Goal: Book appointment/travel/reservation

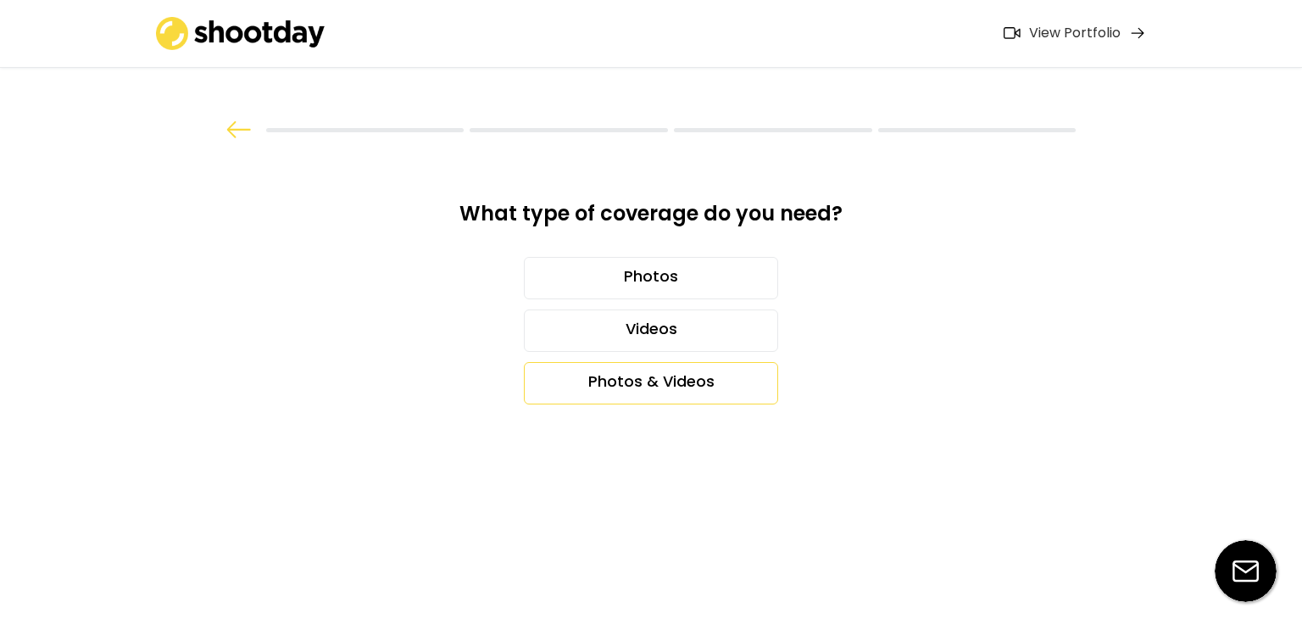
click at [627, 381] on div "Photos & Videos" at bounding box center [651, 383] width 254 height 42
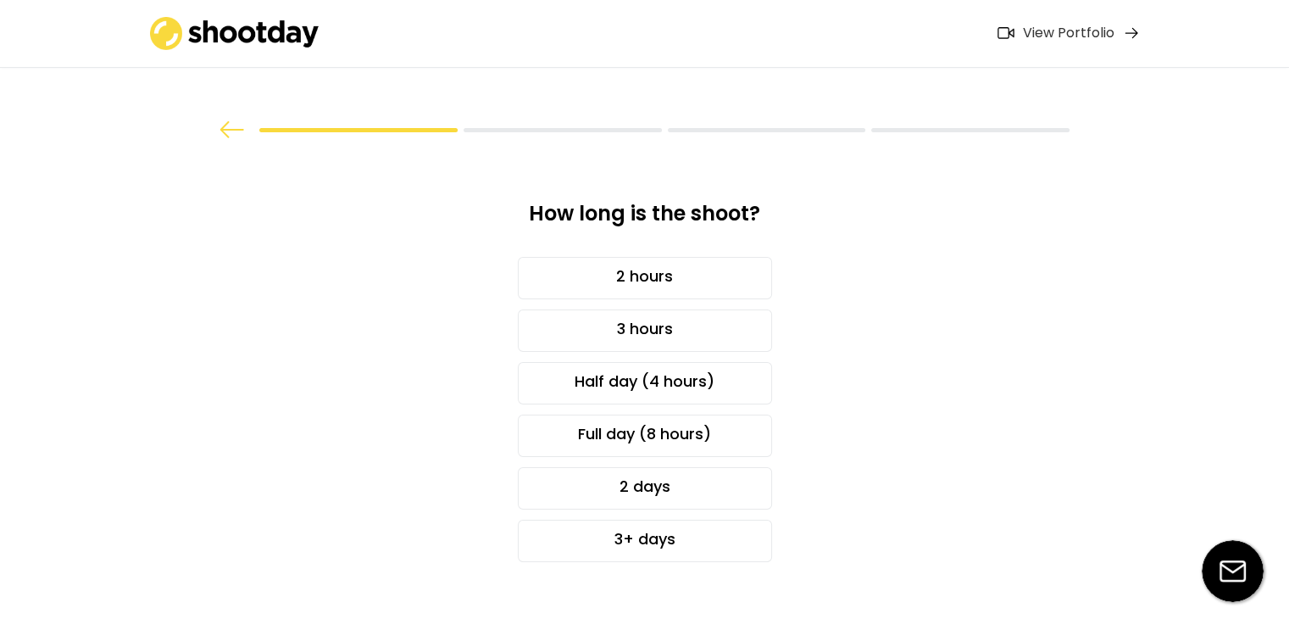
scroll to position [20, 0]
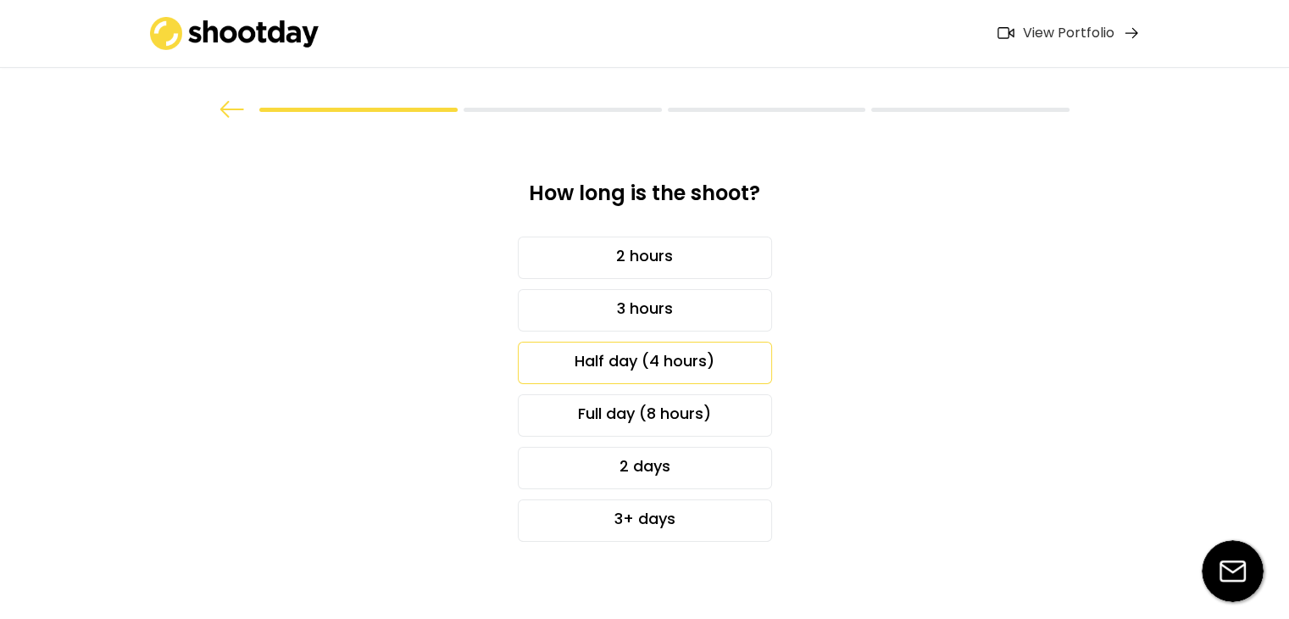
click at [613, 381] on div "Half day (4 hours)" at bounding box center [645, 363] width 254 height 42
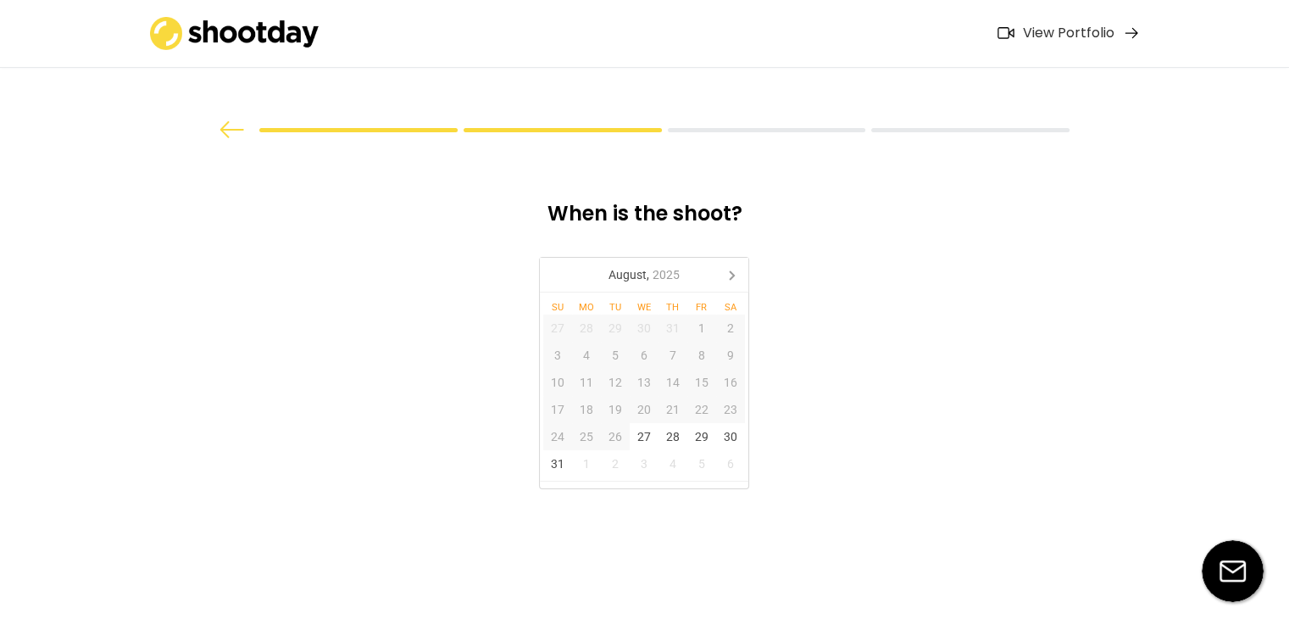
scroll to position [0, 0]
click at [727, 279] on icon at bounding box center [737, 274] width 27 height 27
click at [683, 328] on div "4" at bounding box center [679, 328] width 29 height 27
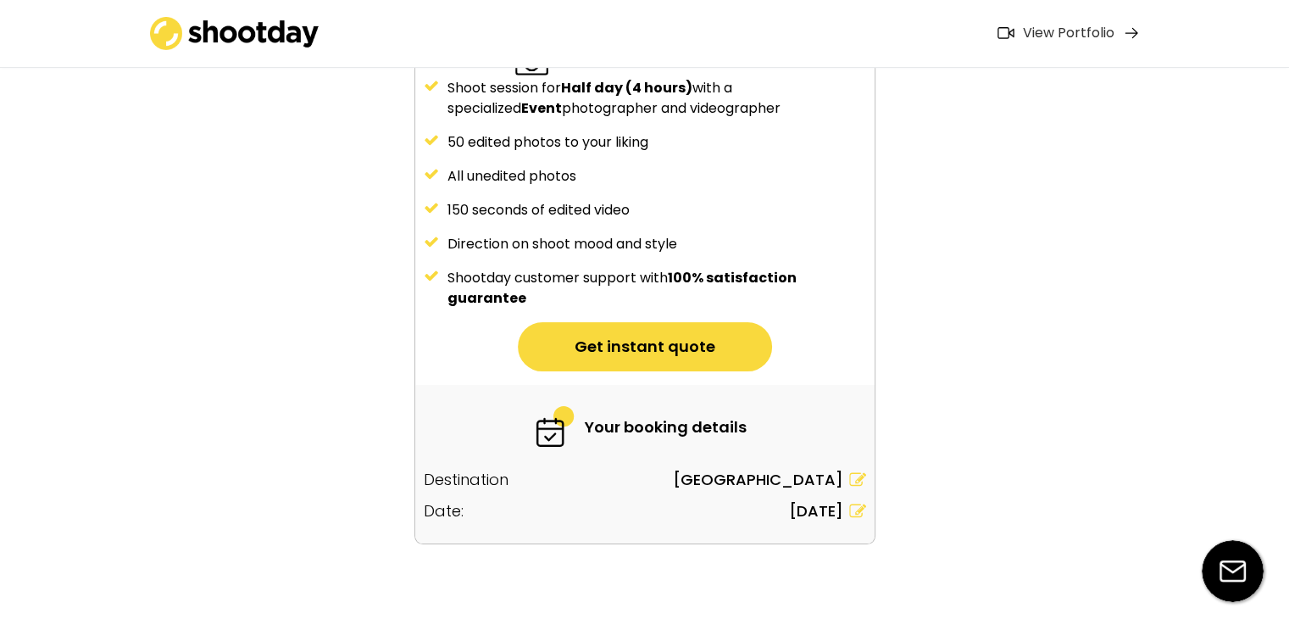
scroll to position [223, 0]
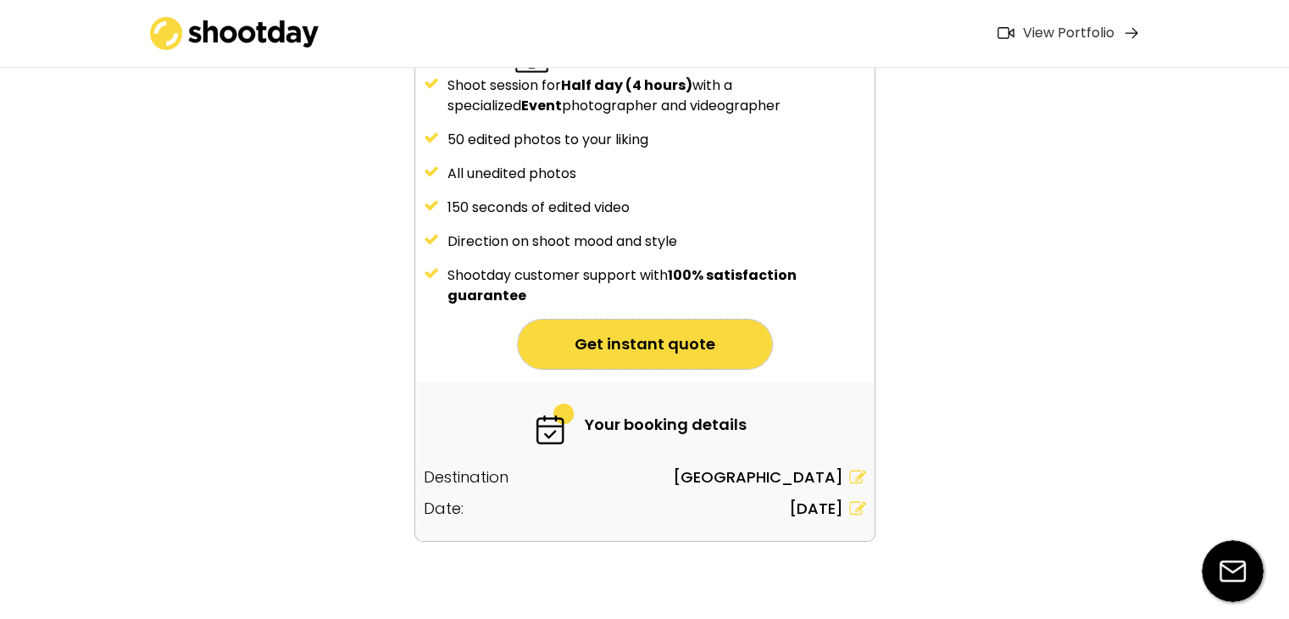
click at [684, 337] on button "Get instant quote" at bounding box center [645, 344] width 254 height 49
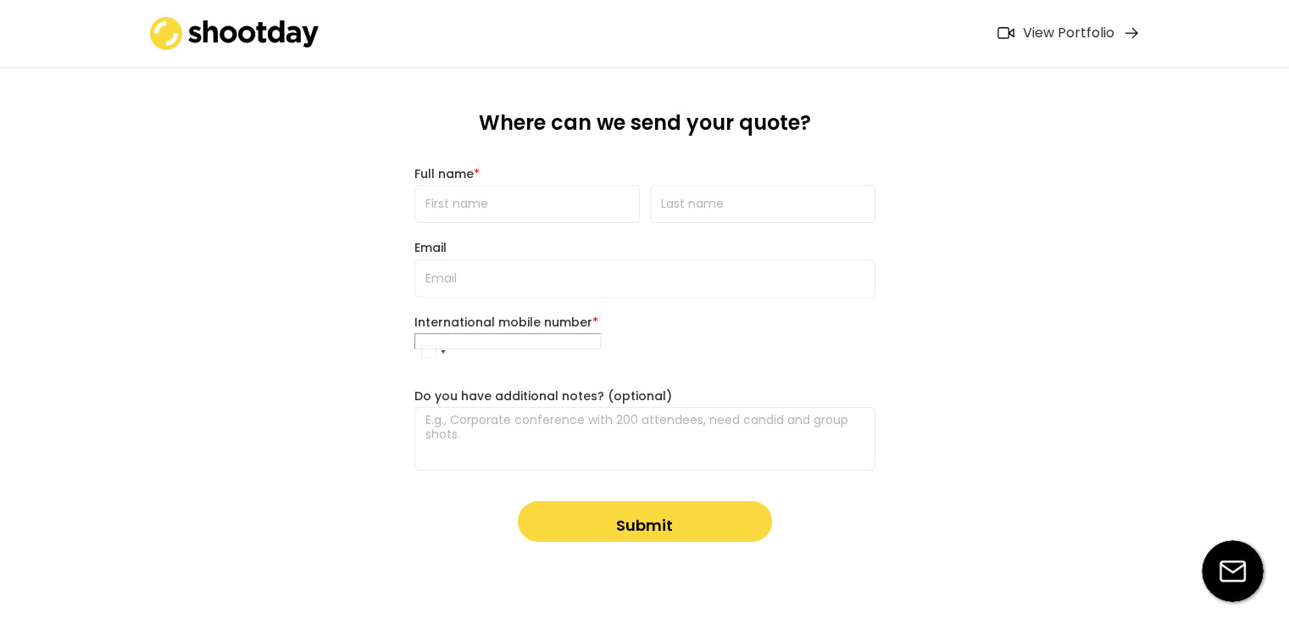
scroll to position [0, 0]
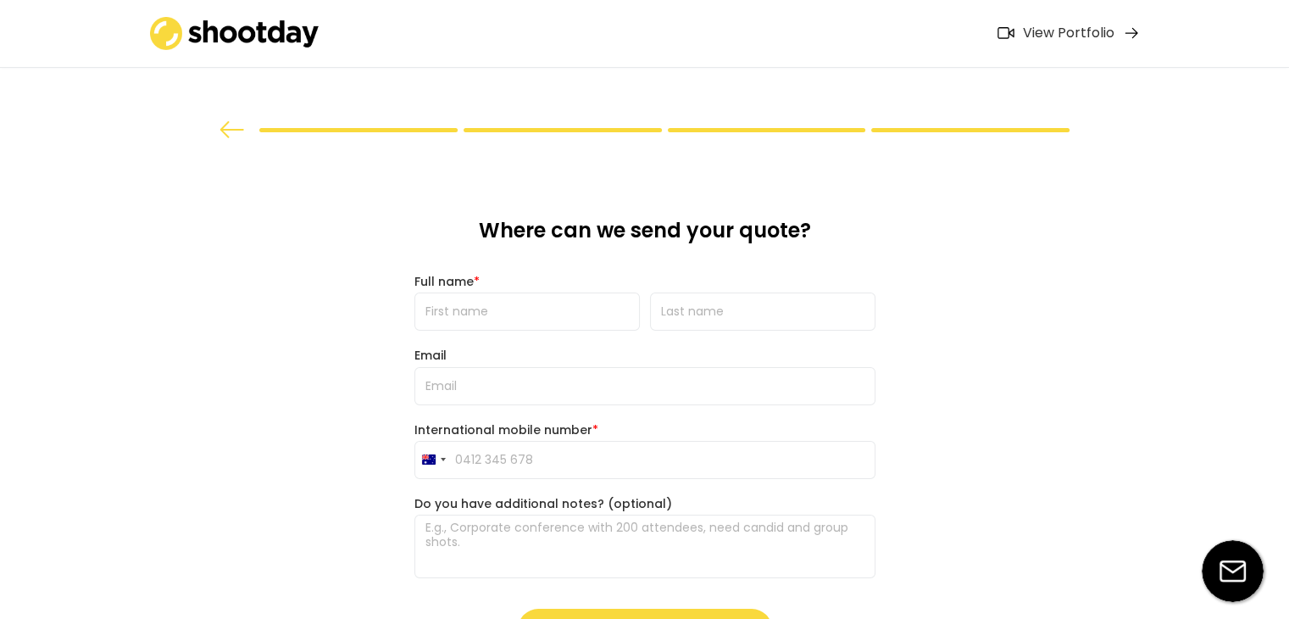
click at [563, 318] on input "input" at bounding box center [528, 311] width 226 height 38
type input "[PERSON_NAME]"
type input "[EMAIL_ADDRESS][DOMAIN_NAME]"
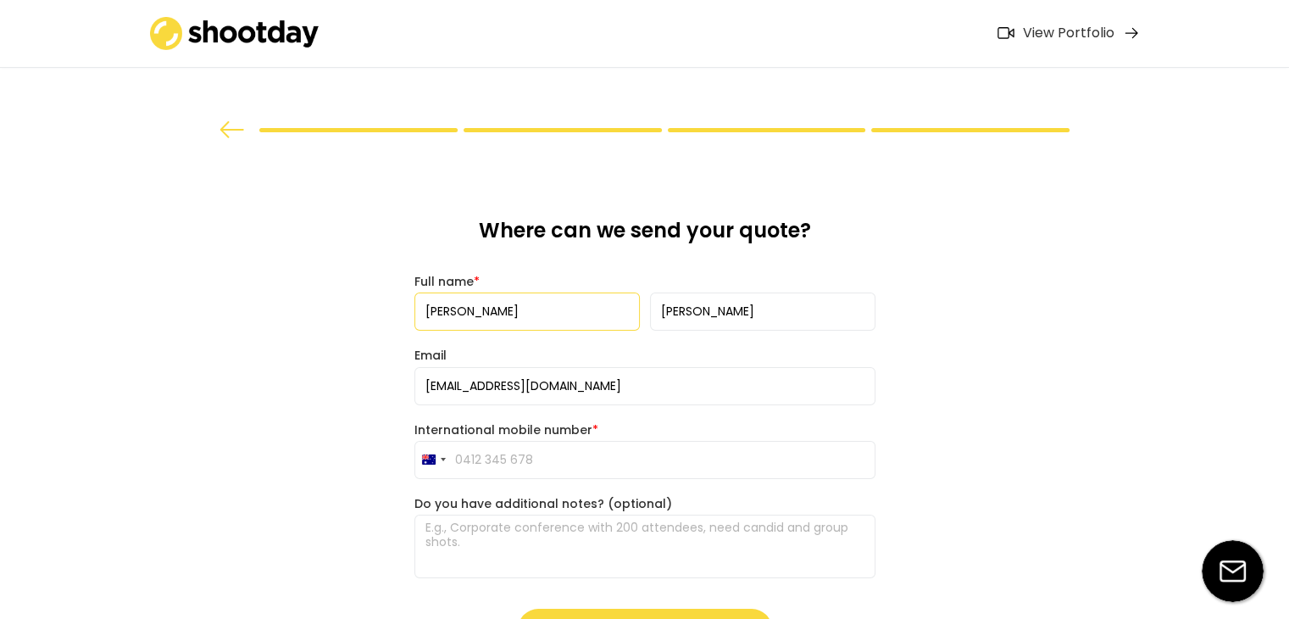
type input "[PHONE_NUMBER]"
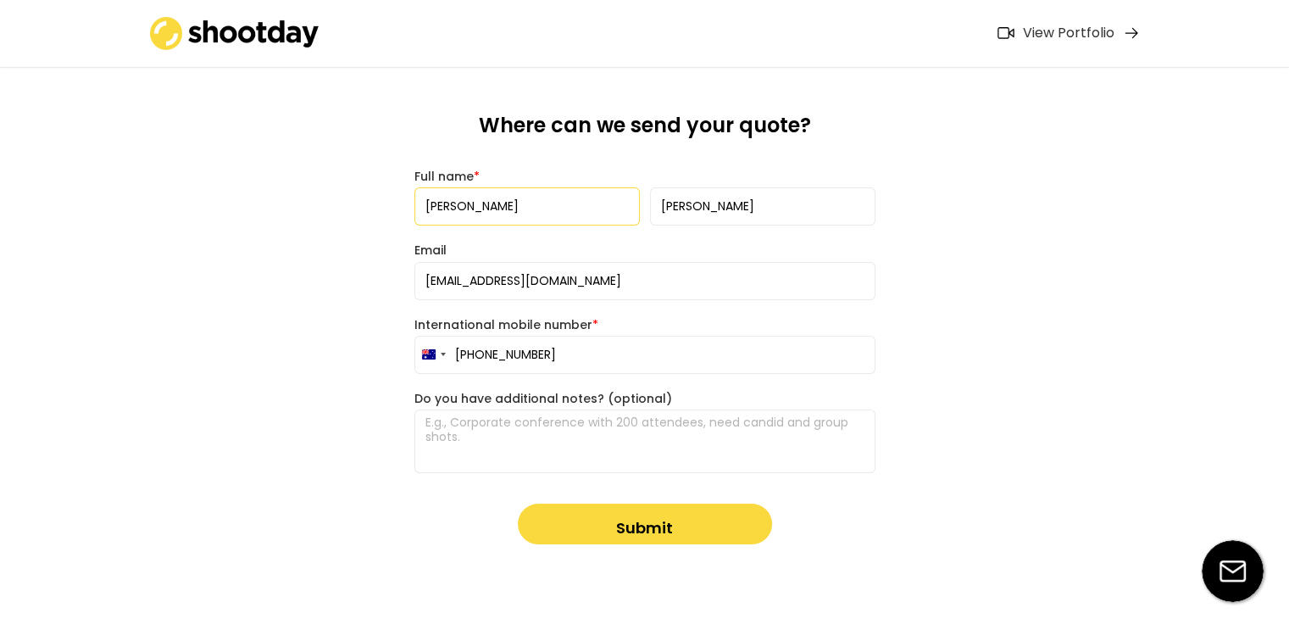
scroll to position [108, 0]
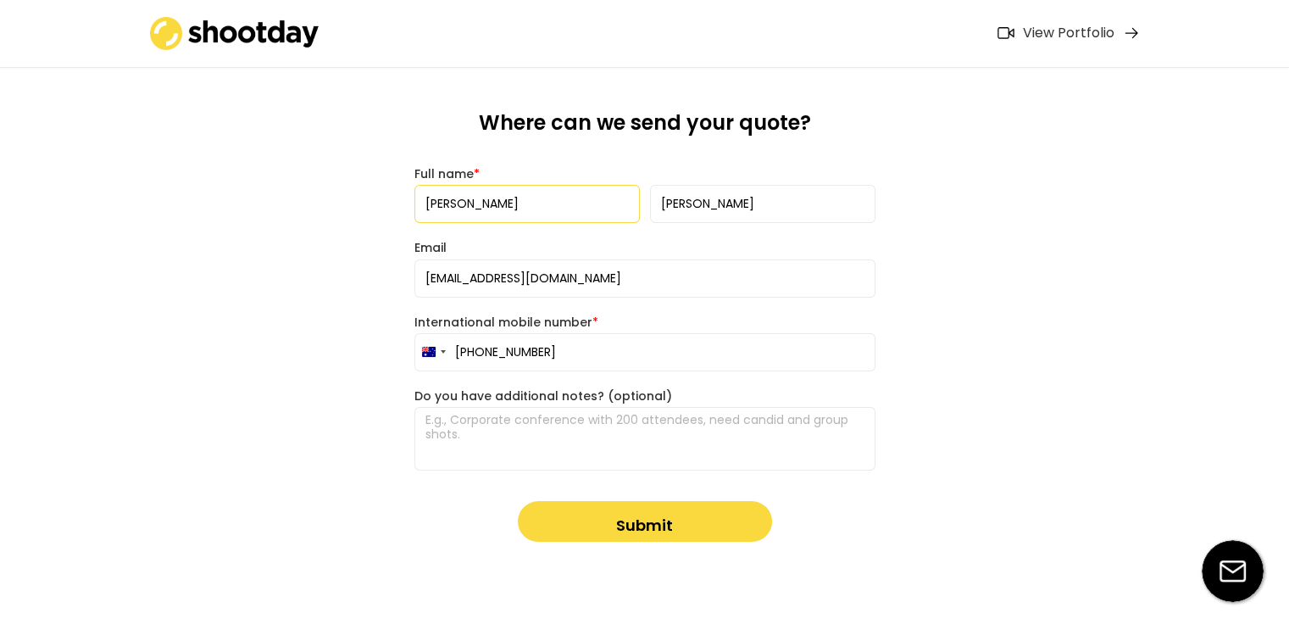
click at [549, 459] on textarea at bounding box center [645, 439] width 461 height 64
paste textarea "L ipsu d sita conse - adi elits Do'ei temporinc utlabor etdolo mag aliquaenima …"
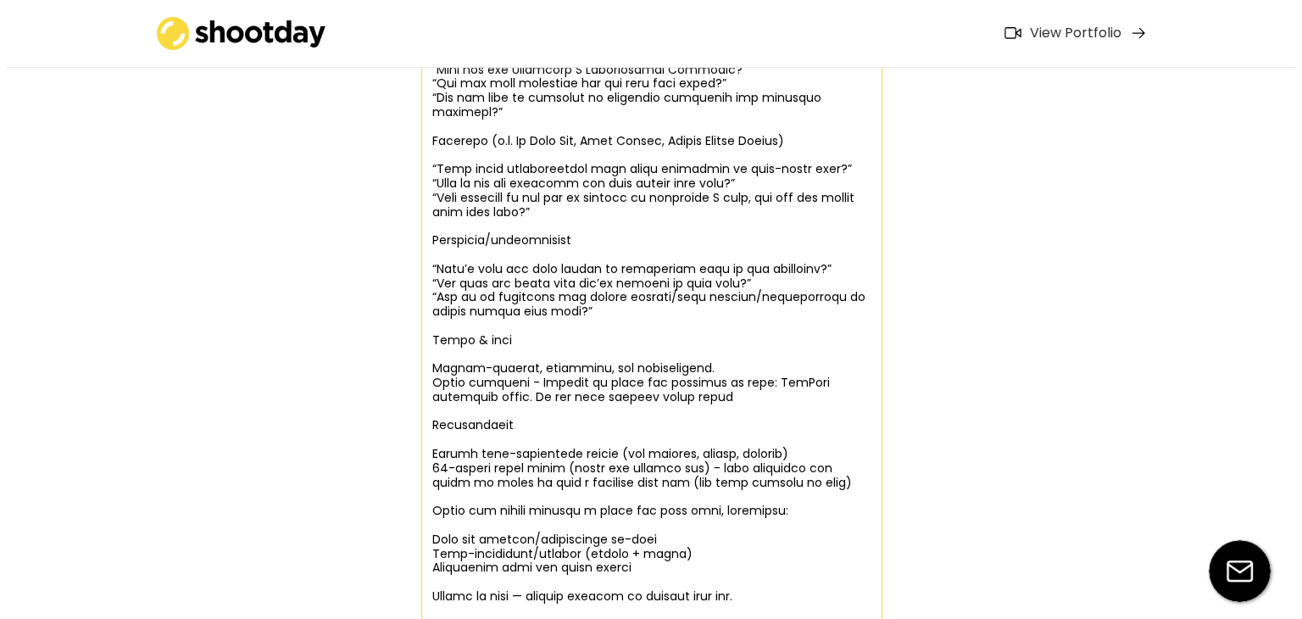
scroll to position [1407, 0]
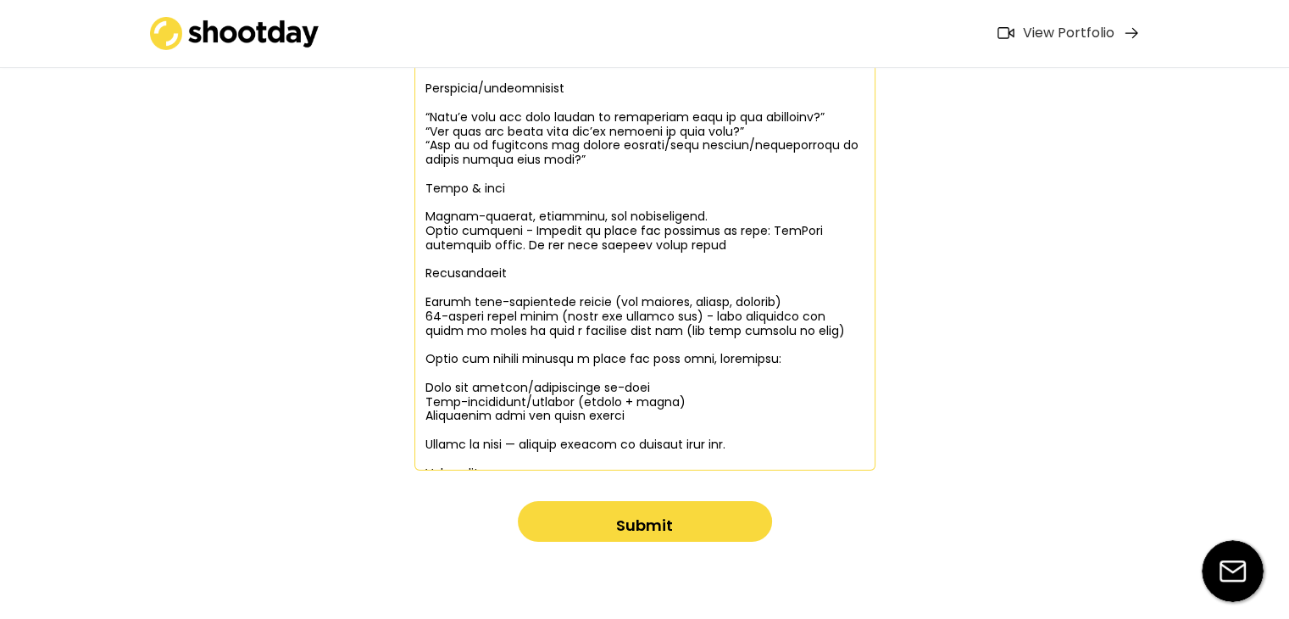
type textarea "L ipsu d sita conse - adi elits Do'ei temporinc utlabor etdolo mag aliquaenima …"
click at [665, 523] on button "Submit" at bounding box center [645, 521] width 254 height 41
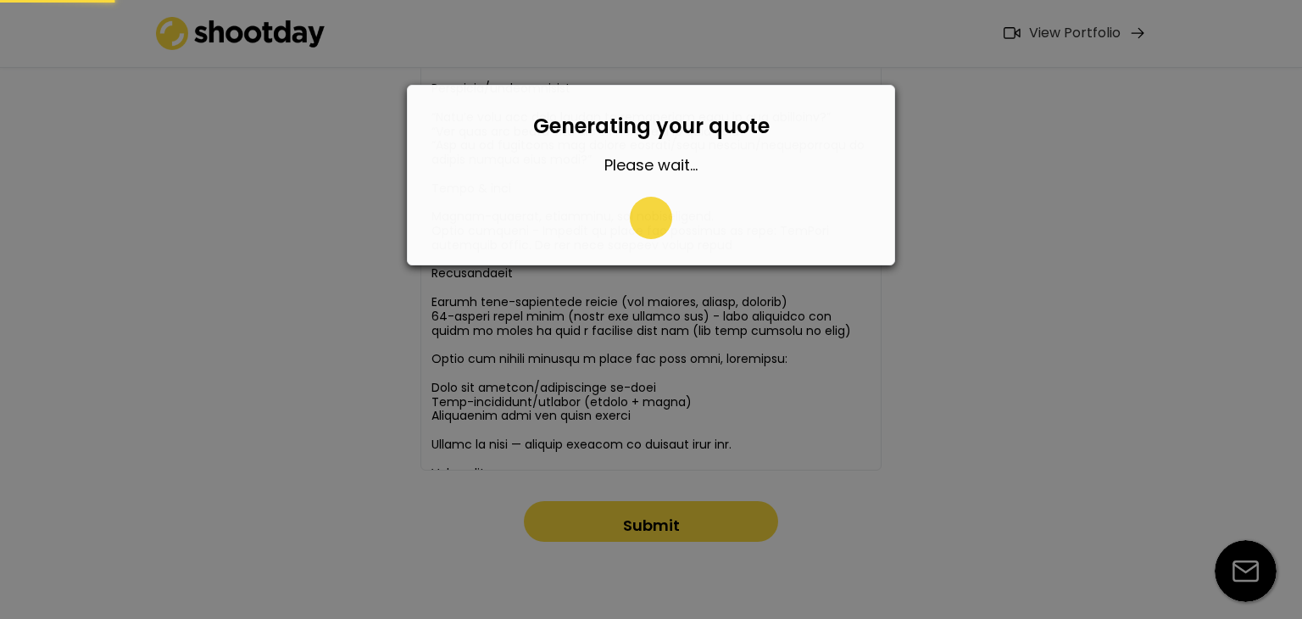
type input "0423 764 124"
